Goal: Task Accomplishment & Management: Manage account settings

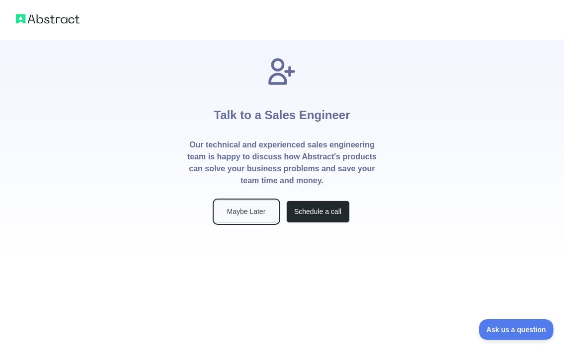
click at [252, 213] on button "Maybe Later" at bounding box center [247, 212] width 64 height 22
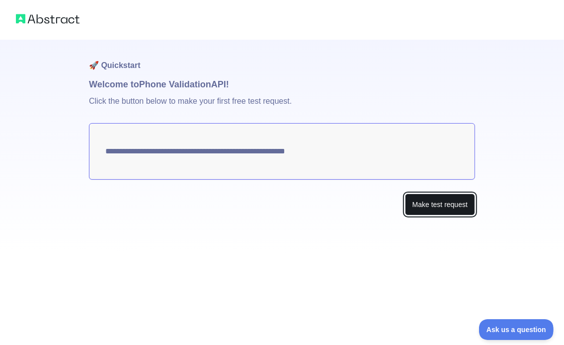
click at [435, 204] on button "Make test request" at bounding box center [440, 205] width 70 height 22
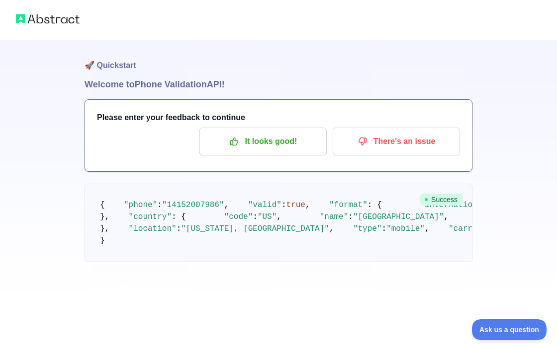
click at [54, 15] on img at bounding box center [48, 19] width 64 height 14
click at [246, 139] on p "It looks good!" at bounding box center [263, 141] width 112 height 17
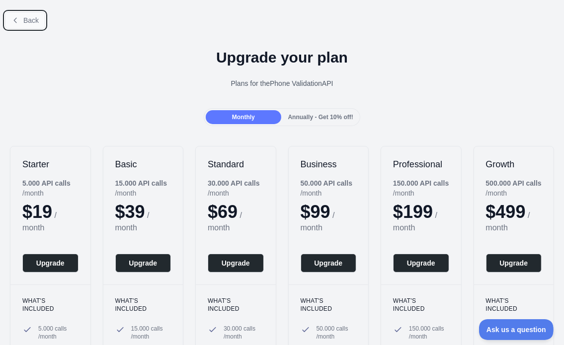
click at [37, 25] on button "Back" at bounding box center [25, 20] width 40 height 17
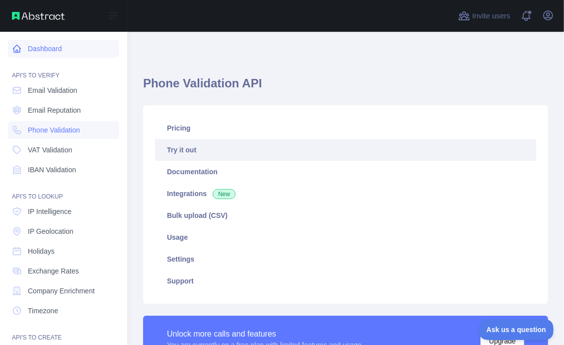
click at [51, 47] on link "Dashboard" at bounding box center [63, 49] width 111 height 18
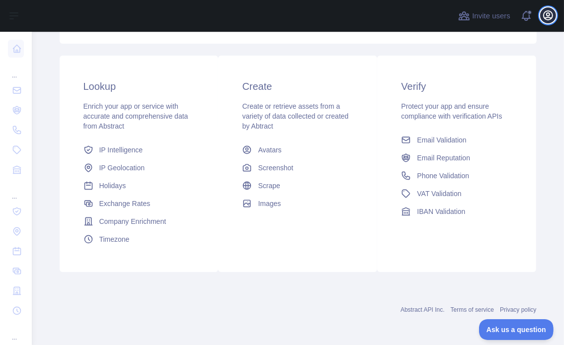
click at [550, 11] on icon "button" at bounding box center [548, 15] width 9 height 9
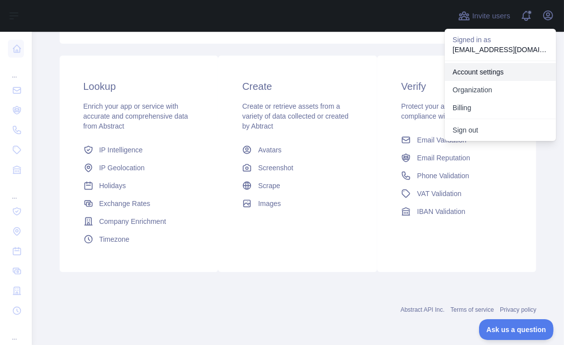
click at [469, 71] on link "Account settings" at bounding box center [500, 72] width 111 height 18
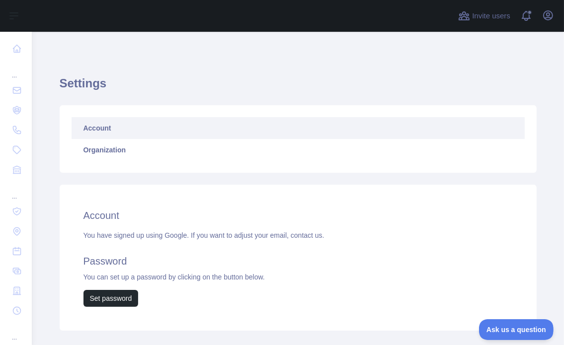
click at [156, 130] on link "Account" at bounding box center [298, 128] width 453 height 22
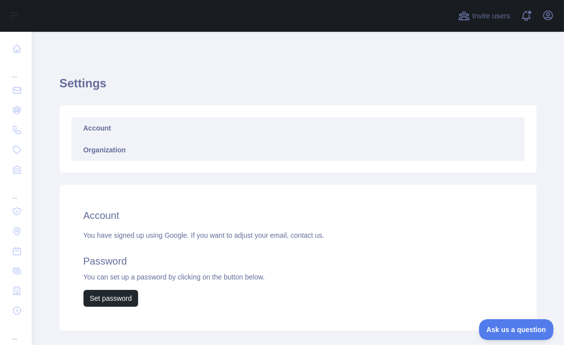
click at [123, 155] on link "Organization" at bounding box center [298, 150] width 453 height 22
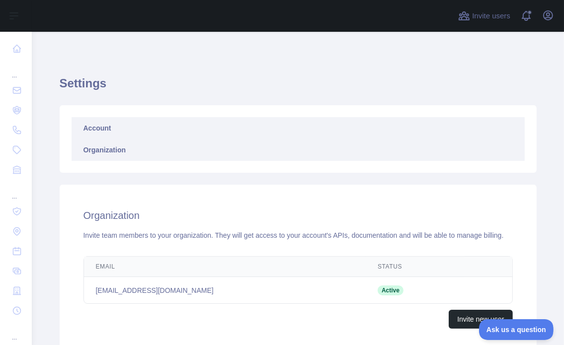
click at [96, 125] on link "Account" at bounding box center [298, 128] width 453 height 22
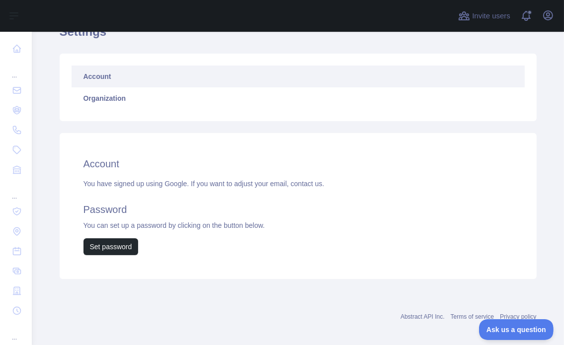
scroll to position [59, 0]
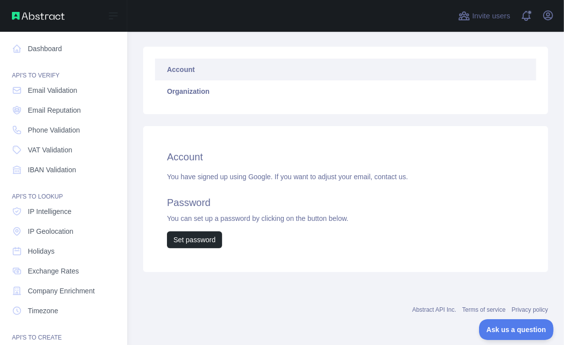
click at [30, 335] on div "API'S TO CREATE" at bounding box center [63, 332] width 111 height 20
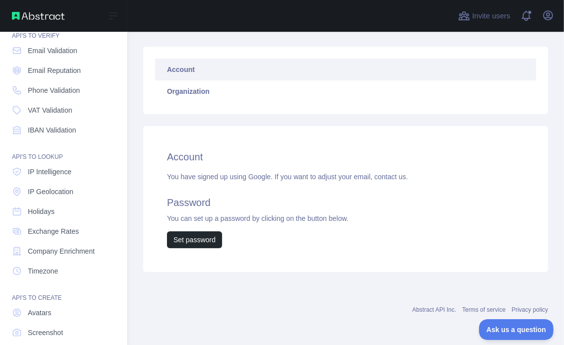
scroll to position [91, 0]
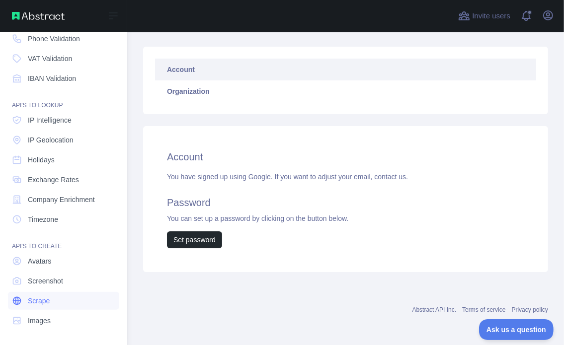
click at [40, 296] on span "Scrape" at bounding box center [39, 301] width 22 height 10
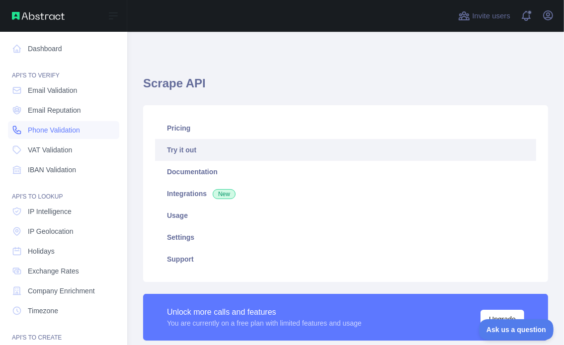
click at [55, 127] on span "Phone Validation" at bounding box center [54, 130] width 52 height 10
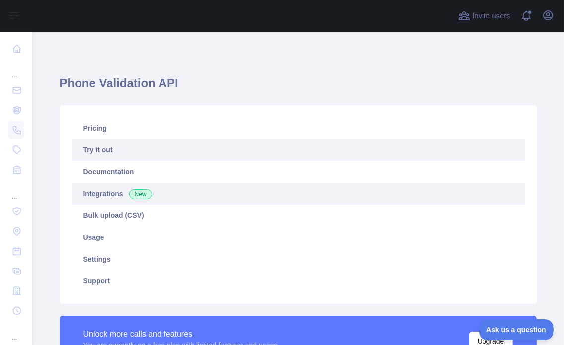
click at [99, 193] on link "Integrations New" at bounding box center [298, 194] width 453 height 22
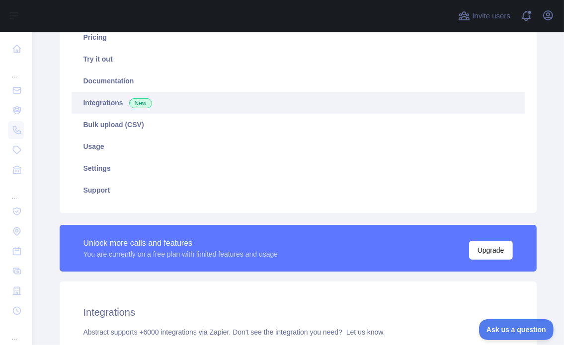
scroll to position [78, 0]
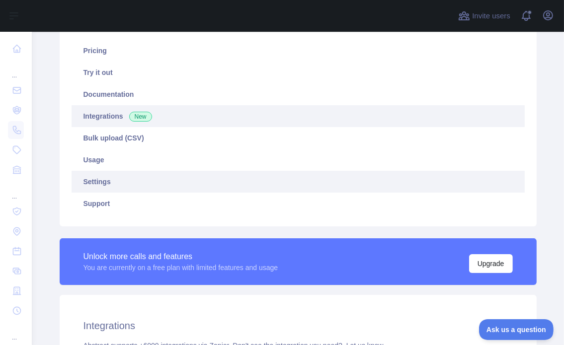
click at [95, 177] on link "Settings" at bounding box center [298, 182] width 453 height 22
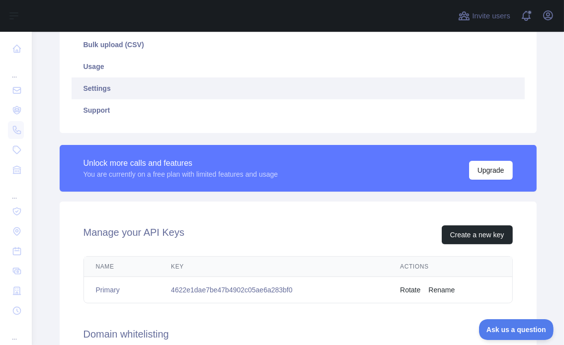
scroll to position [177, 0]
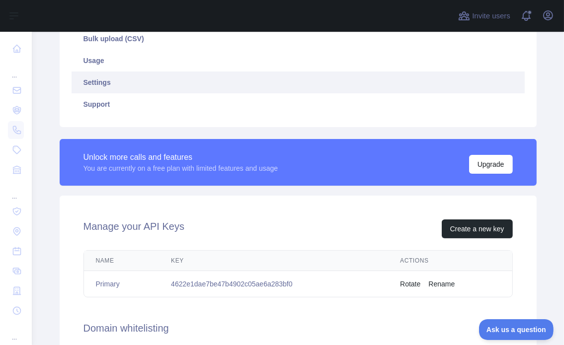
click at [203, 284] on td "4622e1dae7be47b4902c05ae6a283bf0" at bounding box center [273, 284] width 229 height 26
copy td "4622e1dae7be47b4902c05ae6a283bf0"
